Goal: Find specific page/section: Find specific page/section

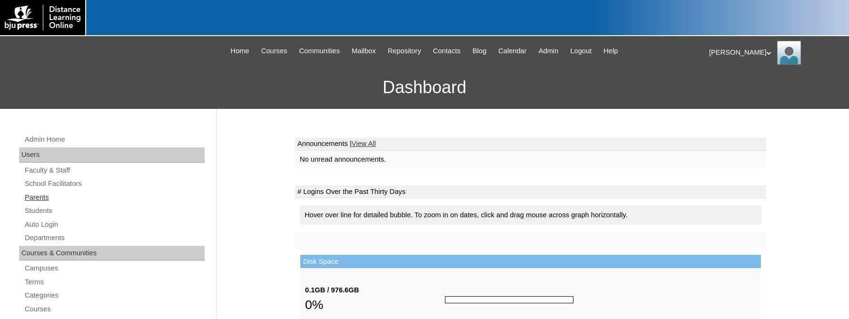
click at [35, 195] on link "Parents" at bounding box center [114, 198] width 181 height 12
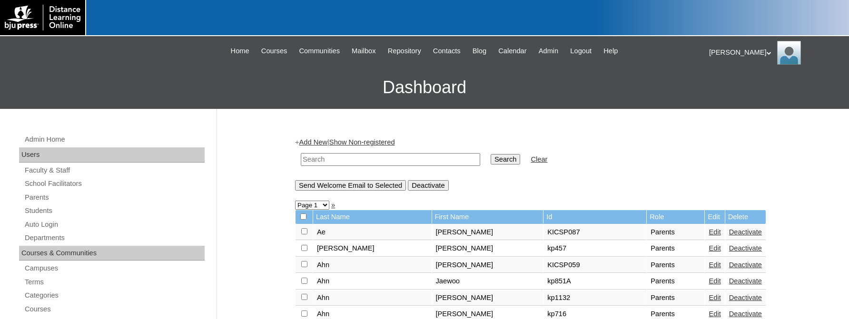
click at [35, 195] on link "Parents" at bounding box center [114, 198] width 181 height 12
click at [132, 61] on div "[PERSON_NAME] My Profile My Settings Logout |N|Faculty|| Skip to Main Content S…" at bounding box center [424, 72] width 849 height 73
click at [150, 67] on h3 "Dashboard" at bounding box center [425, 87] width 840 height 43
click at [554, 50] on span "Admin" at bounding box center [549, 51] width 20 height 11
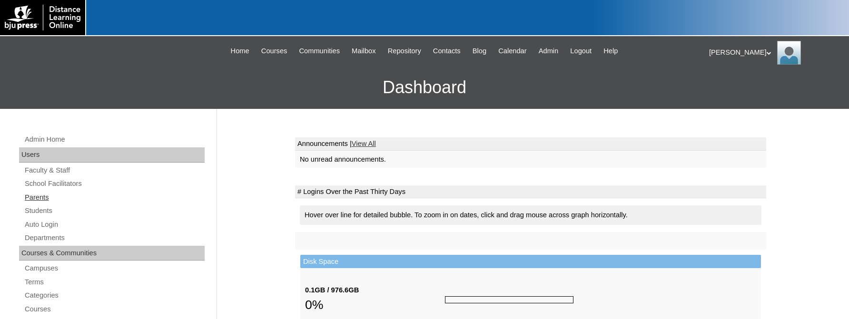
click at [39, 193] on link "Parents" at bounding box center [114, 198] width 181 height 12
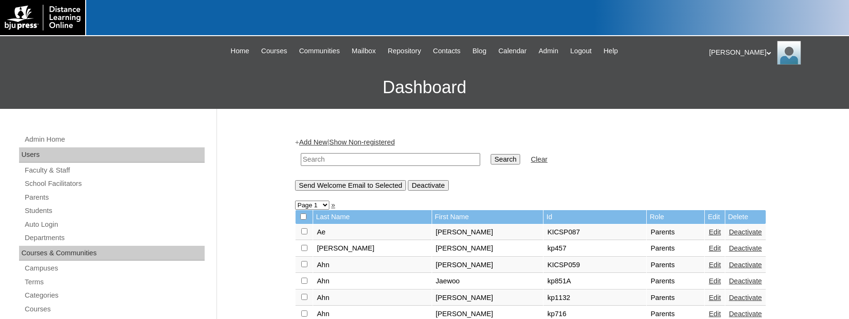
click at [350, 160] on input "text" at bounding box center [390, 159] width 179 height 13
drag, startPoint x: 350, startPoint y: 160, endPoint x: -719, endPoint y: -32, distance: 1086.5
click at [301, 153] on input "text" at bounding box center [390, 159] width 179 height 13
click at [66, 84] on h3 "Dashboard" at bounding box center [425, 87] width 840 height 43
